Goal: Navigation & Orientation: Find specific page/section

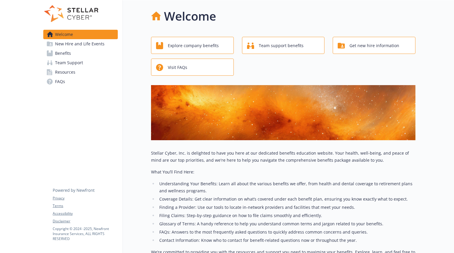
click at [101, 45] on span "New Hire and Life Events" at bounding box center [79, 43] width 49 height 9
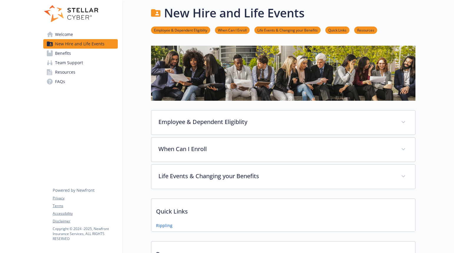
click at [89, 57] on link "Benefits" at bounding box center [80, 53] width 74 height 9
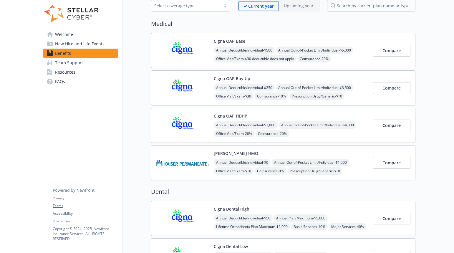
scroll to position [34, 0]
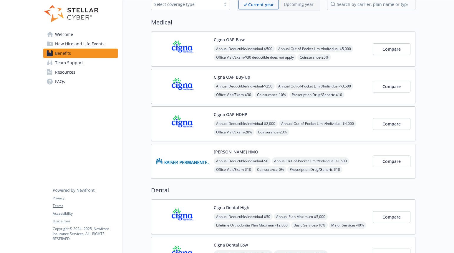
click at [91, 62] on link "Team Support" at bounding box center [80, 62] width 74 height 9
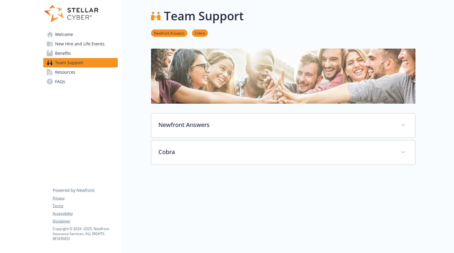
click at [86, 52] on link "Benefits" at bounding box center [80, 53] width 74 height 9
